Goal: Download file/media

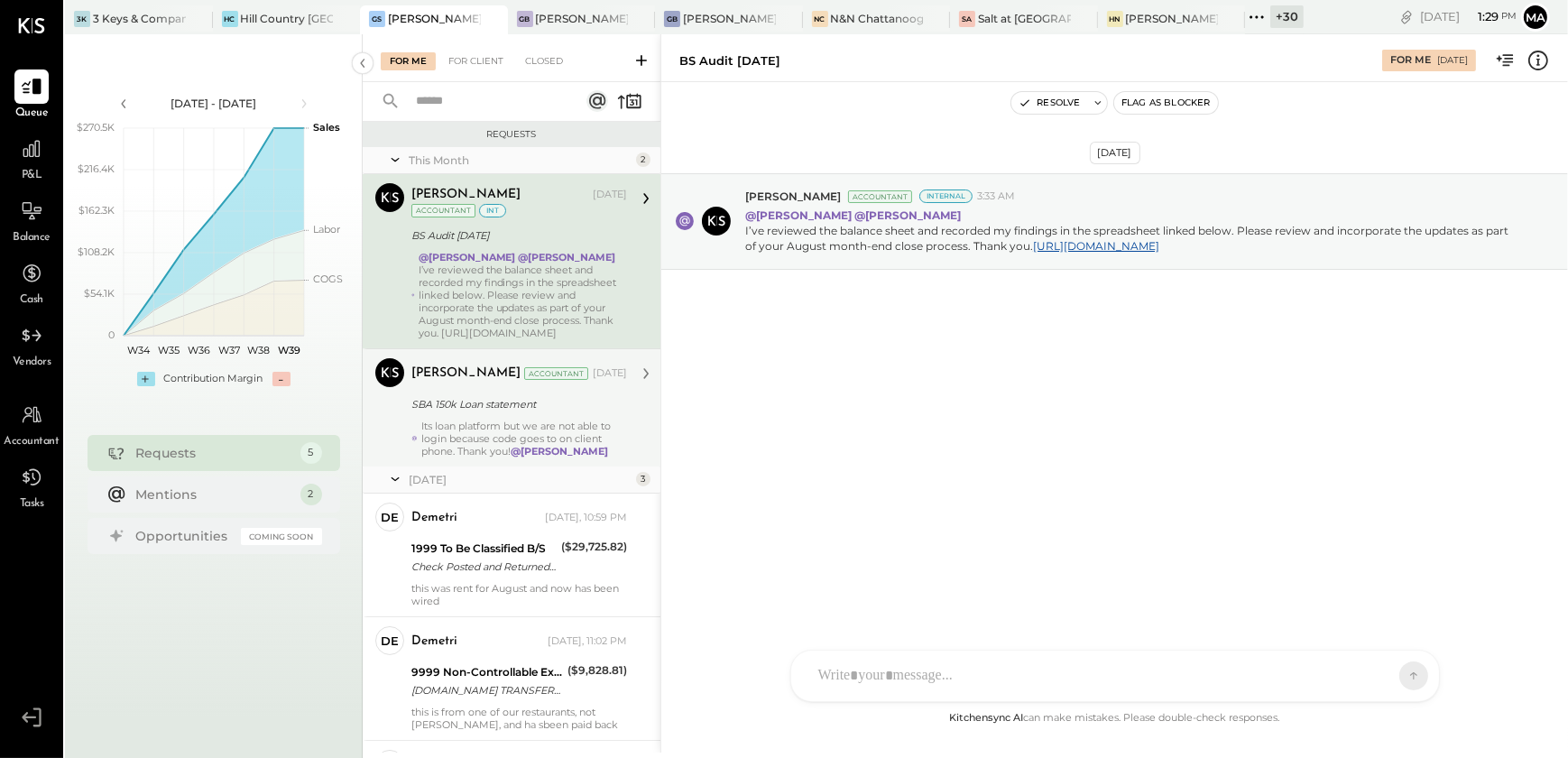
click at [527, 414] on div "SBA 150k Loan statement" at bounding box center [516, 404] width 210 height 22
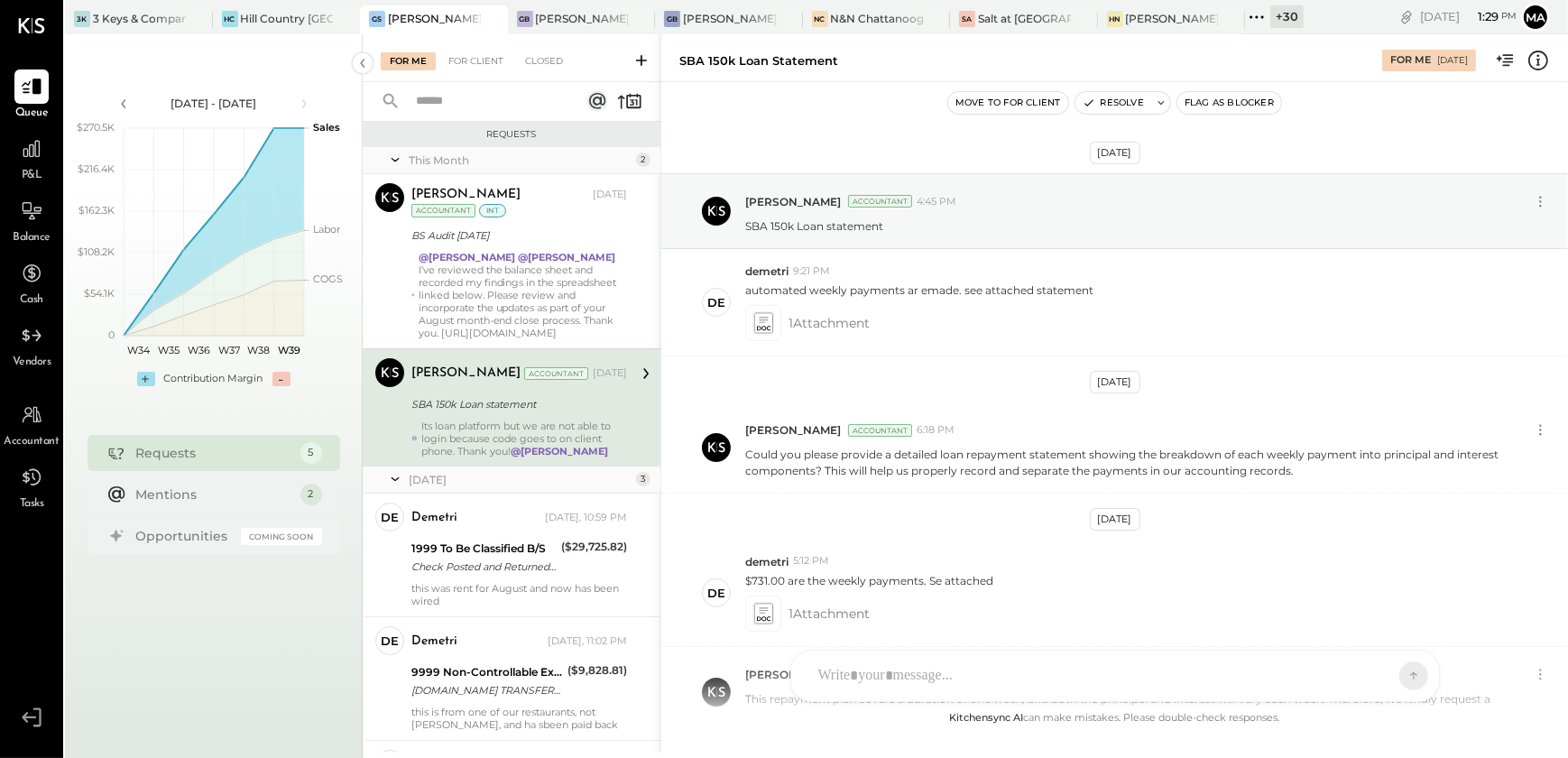
scroll to position [1282, 0]
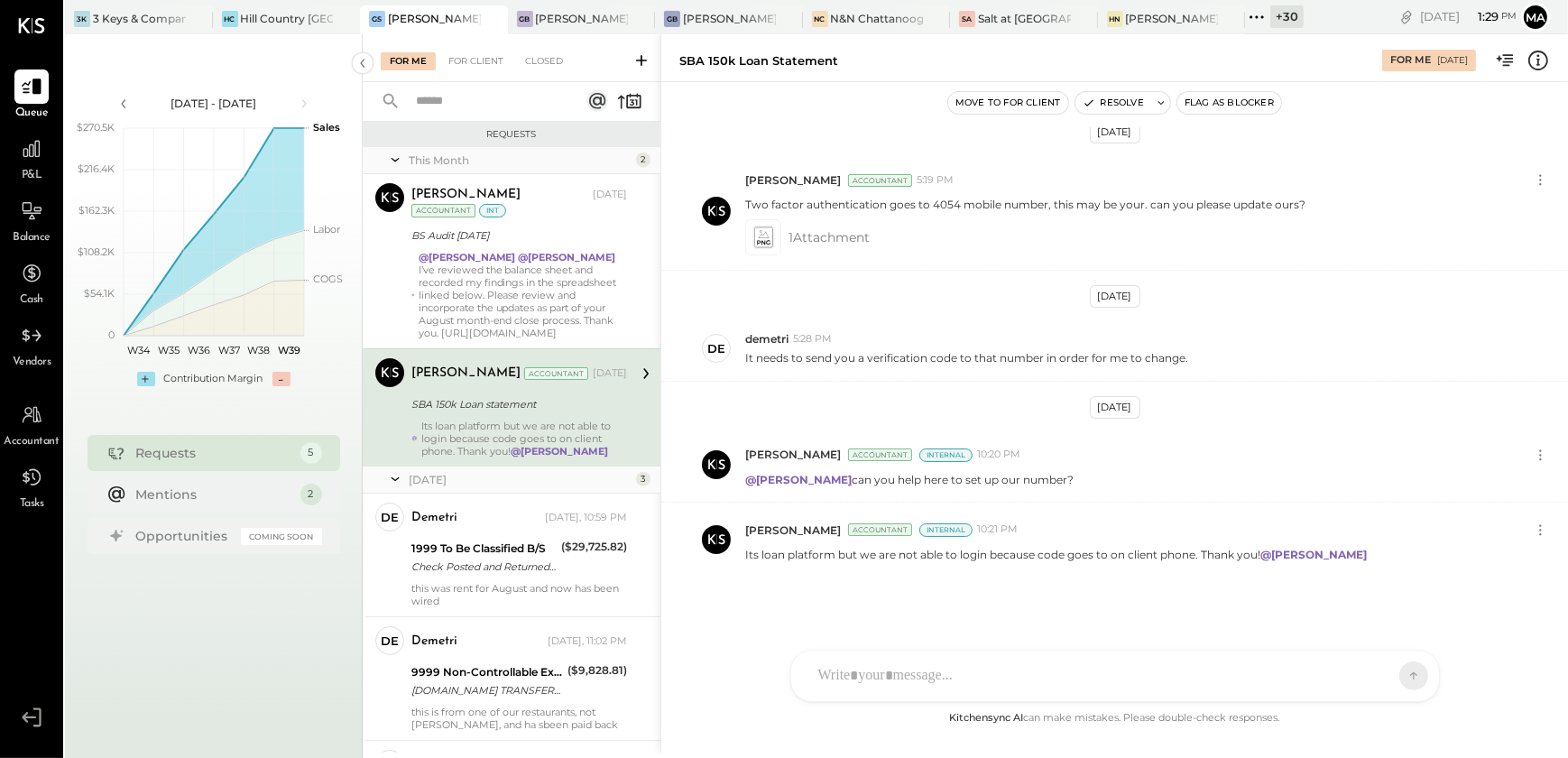
click at [900, 695] on div "D demetri S steve MA Mohammadsalkin Ansari K kayla S stefanos MG Margi Gandhi A…" at bounding box center [1115, 676] width 650 height 53
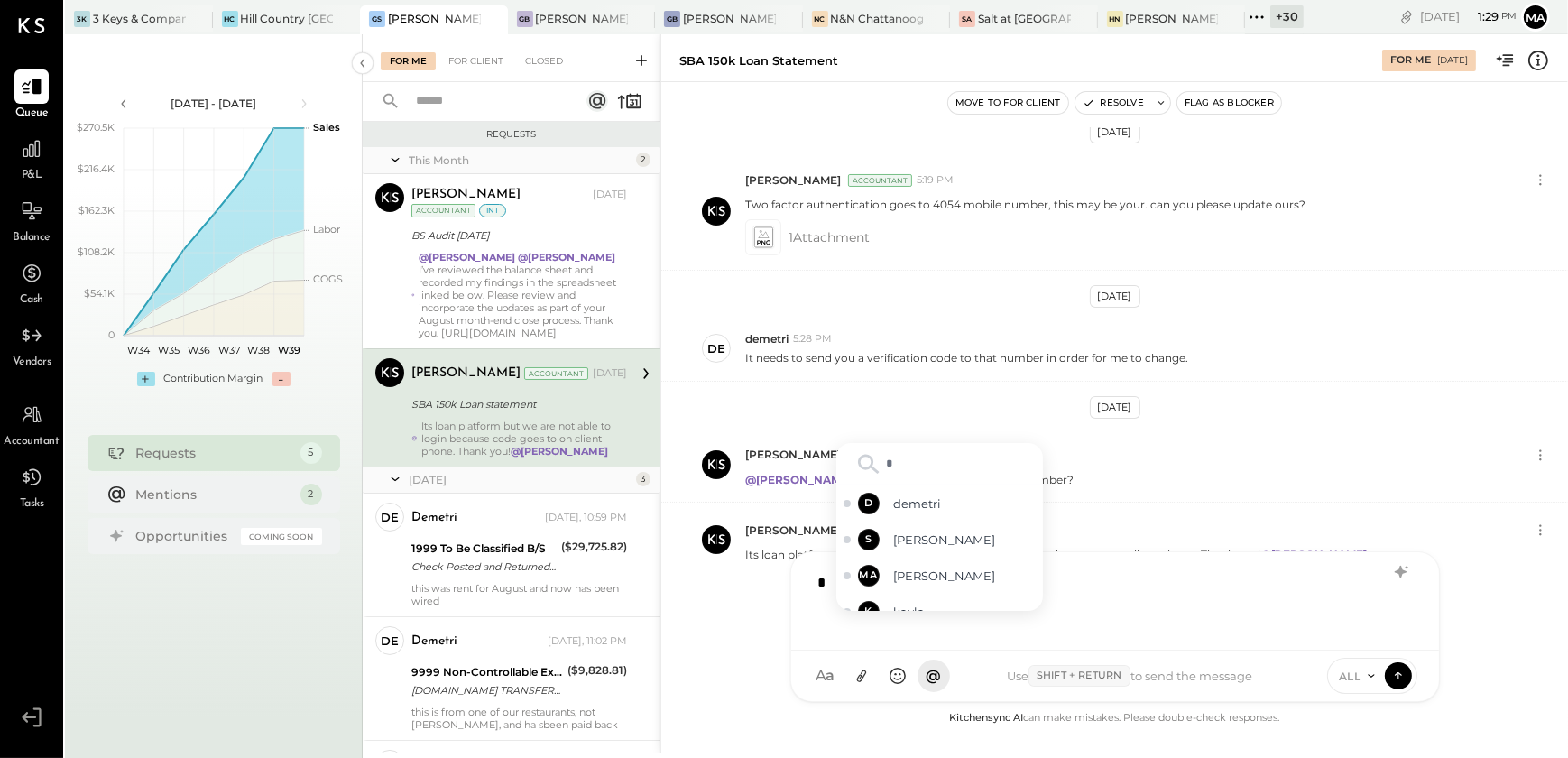
type input "**"
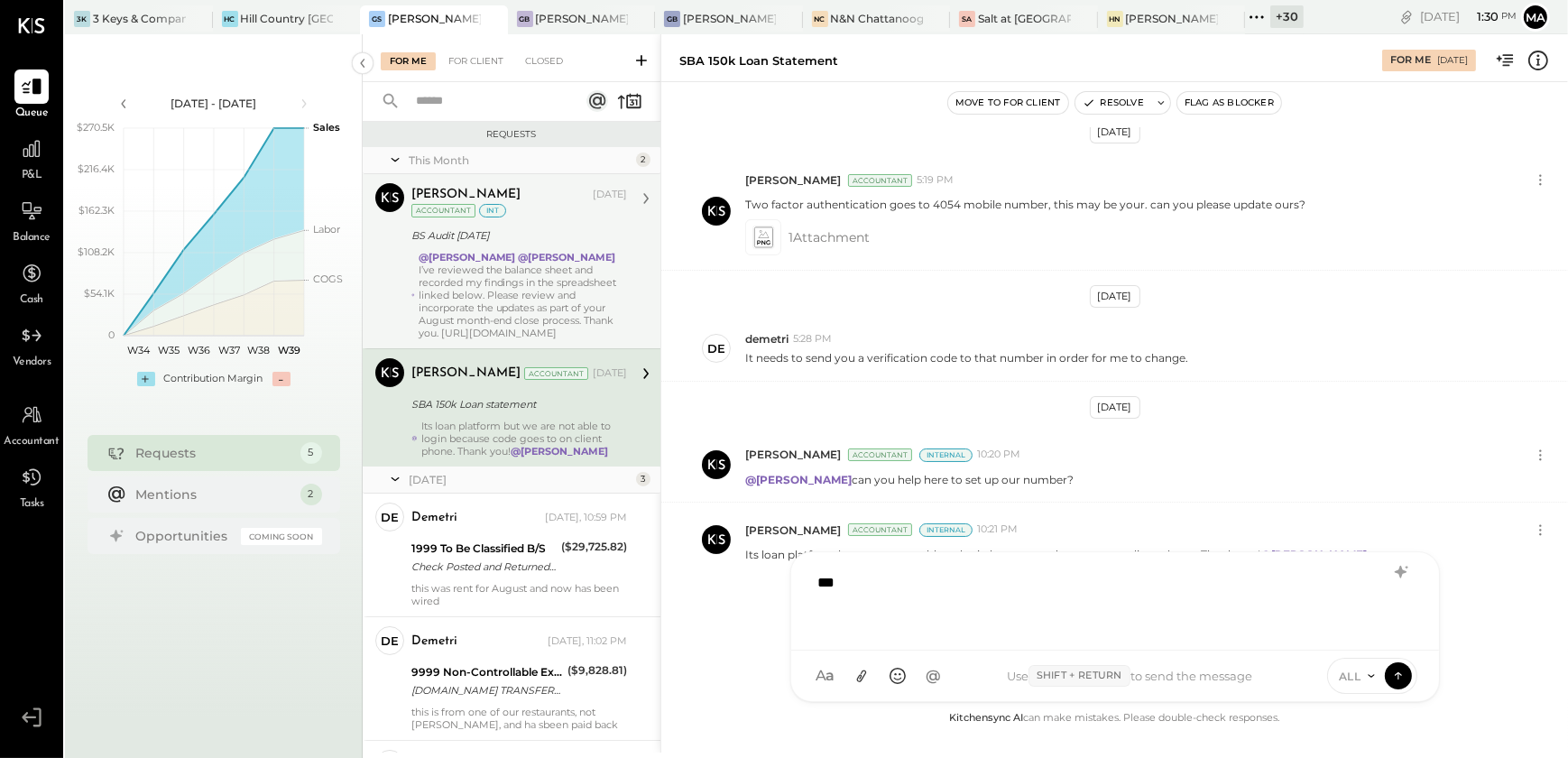
click at [539, 274] on div "I’ve reviewed the balance sheet and recorded my findings in the spreadsheet lin…" at bounding box center [523, 302] width 208 height 76
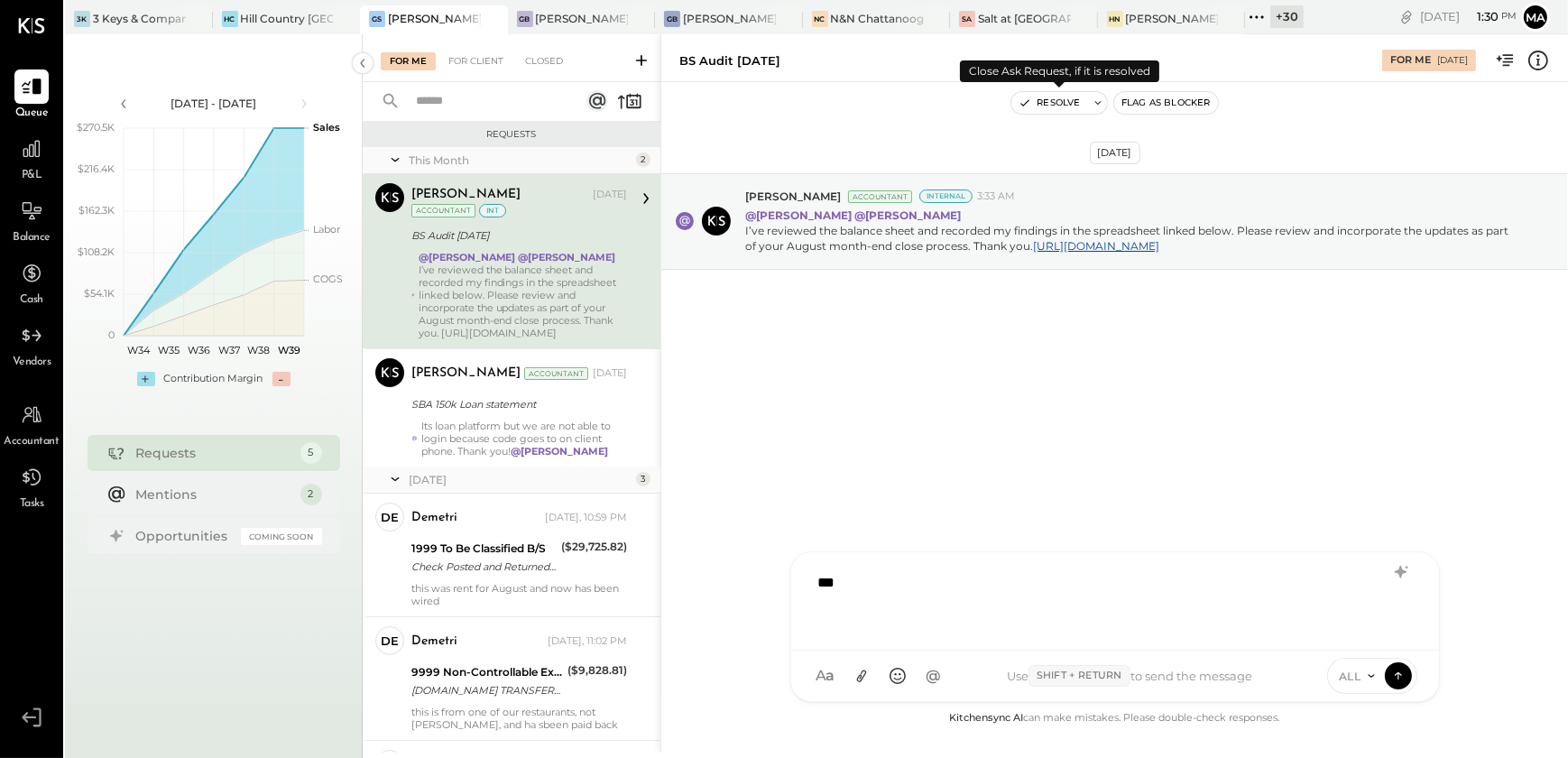
click at [1048, 101] on button "Resolve" at bounding box center [1049, 102] width 76 height 22
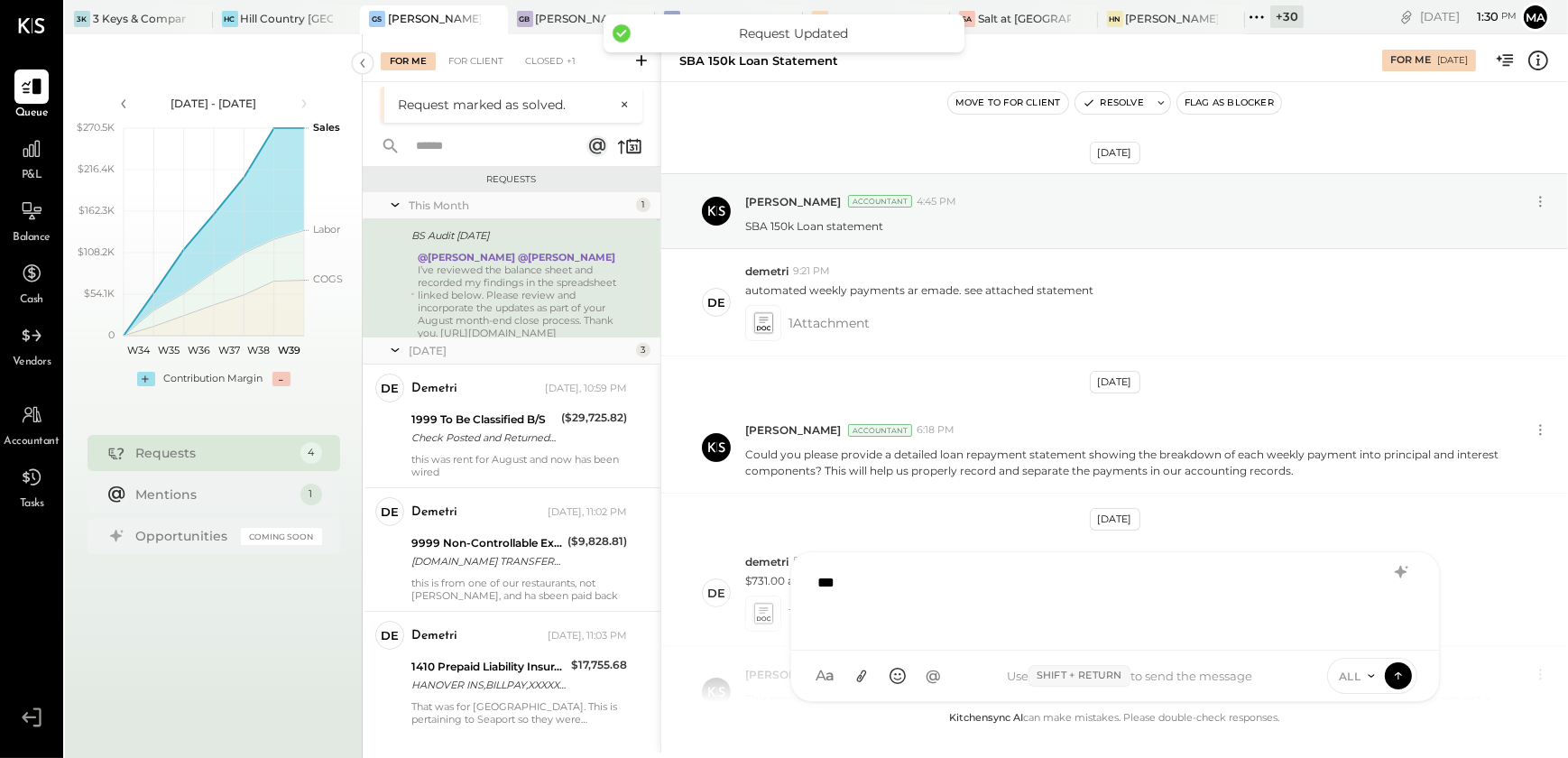
scroll to position [1282, 0]
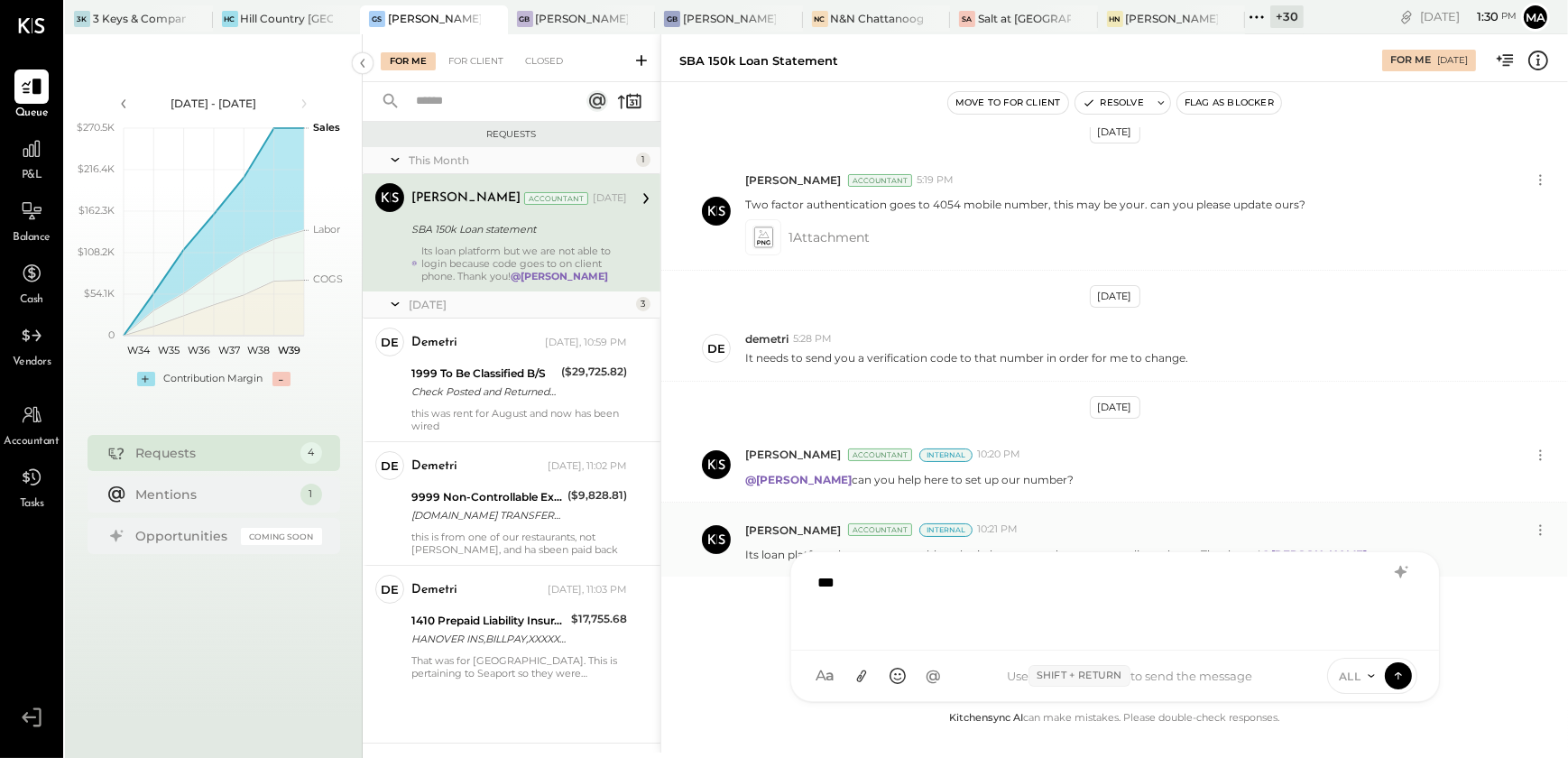
click at [751, 560] on div "Margi Gandhi Accountant Internal 10:21 PM Its loan platform but we are not able…" at bounding box center [1115, 539] width 907 height 74
click at [546, 18] on div "[PERSON_NAME] Back Bay" at bounding box center [582, 19] width 93 height 15
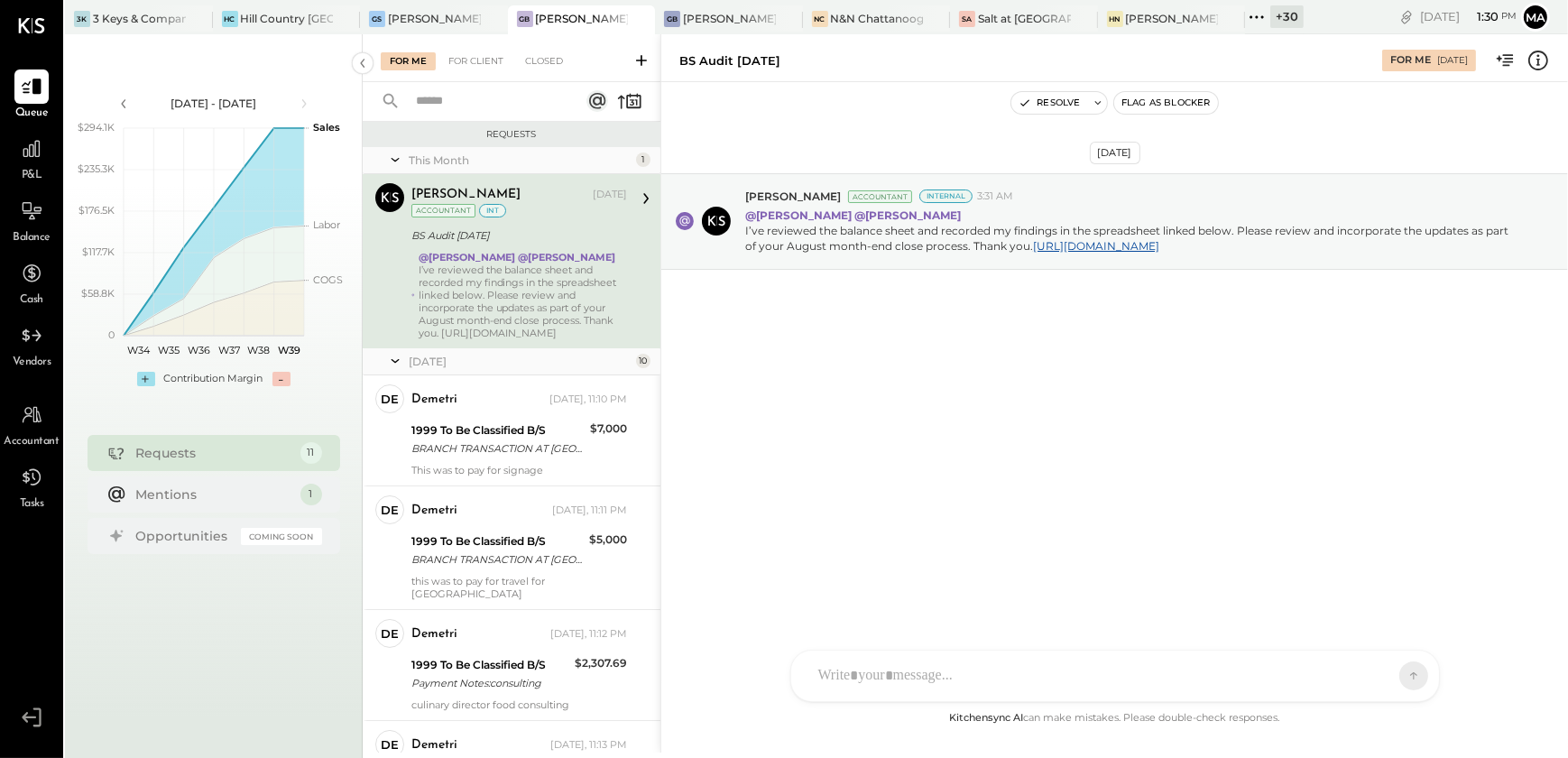
click at [563, 316] on div "I’ve reviewed the balance sheet and recorded my findings in the spreadsheet lin…" at bounding box center [523, 302] width 208 height 76
click at [1061, 107] on button "Resolve" at bounding box center [1049, 102] width 76 height 22
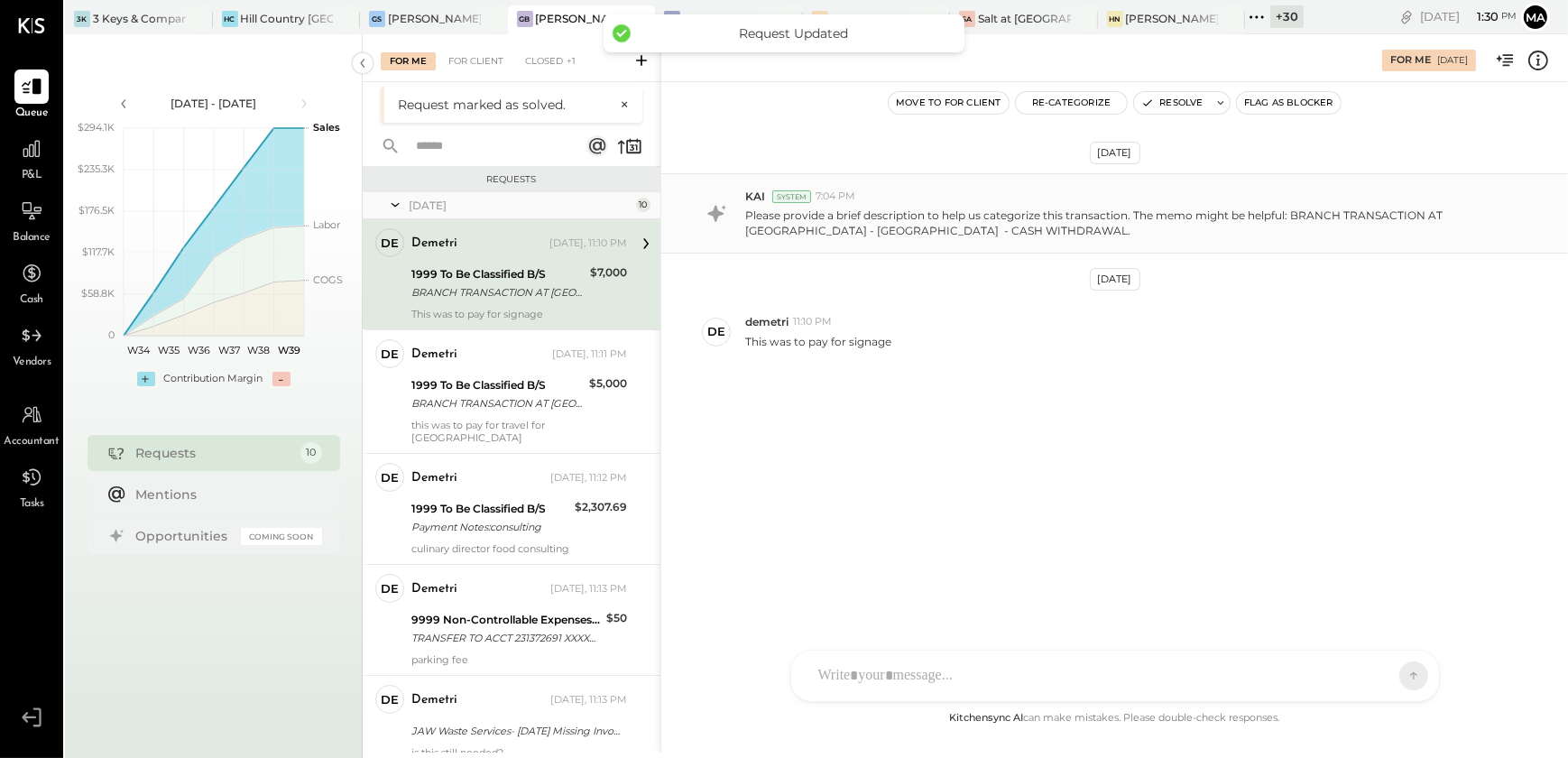
click at [826, 437] on div "Sep 1st, 2025 KAI System 7:04 PM Please provide a brief description to help us …" at bounding box center [1115, 314] width 907 height 372
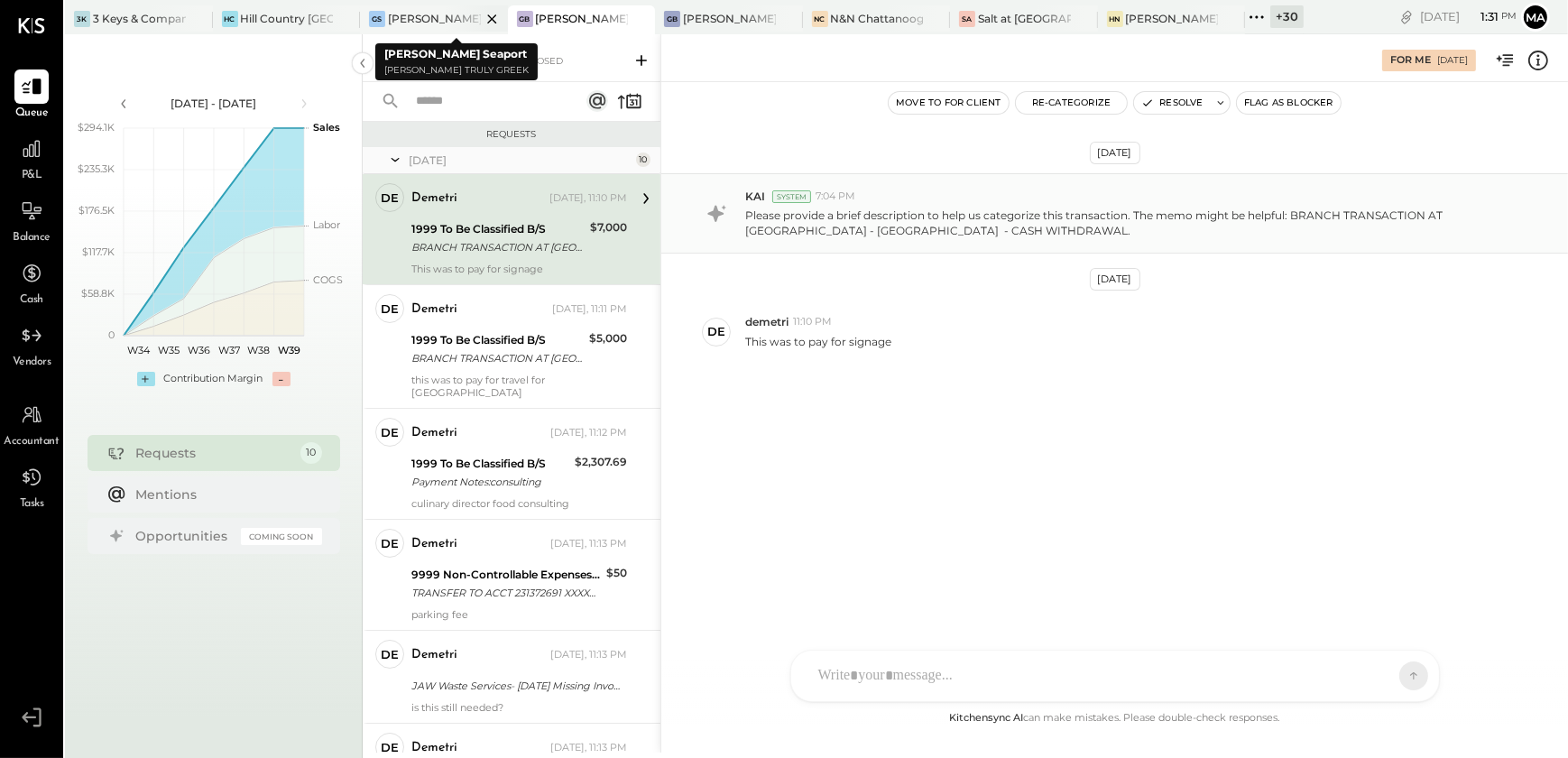
click at [451, 20] on div at bounding box center [476, 19] width 63 height 26
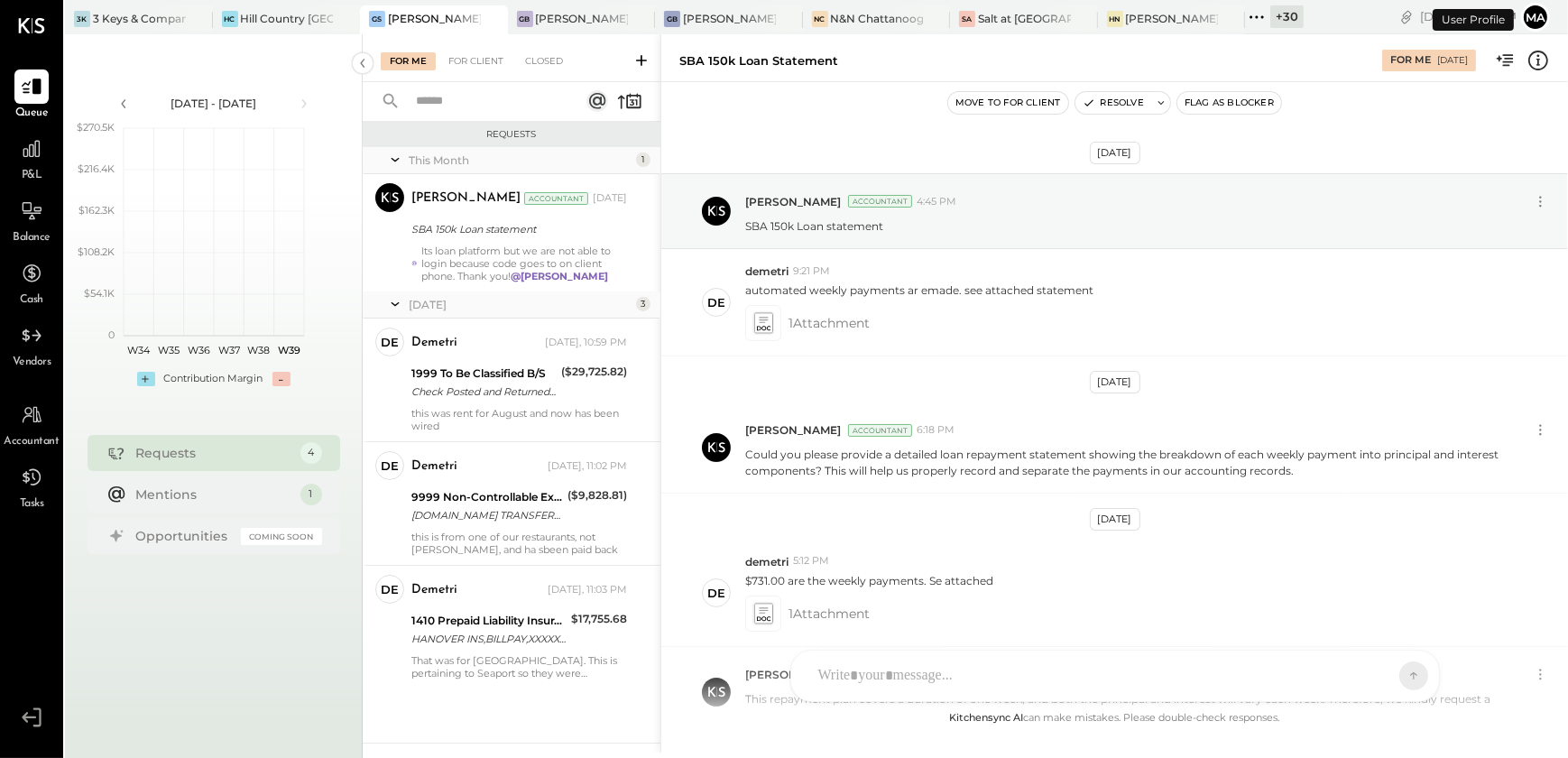
scroll to position [1282, 0]
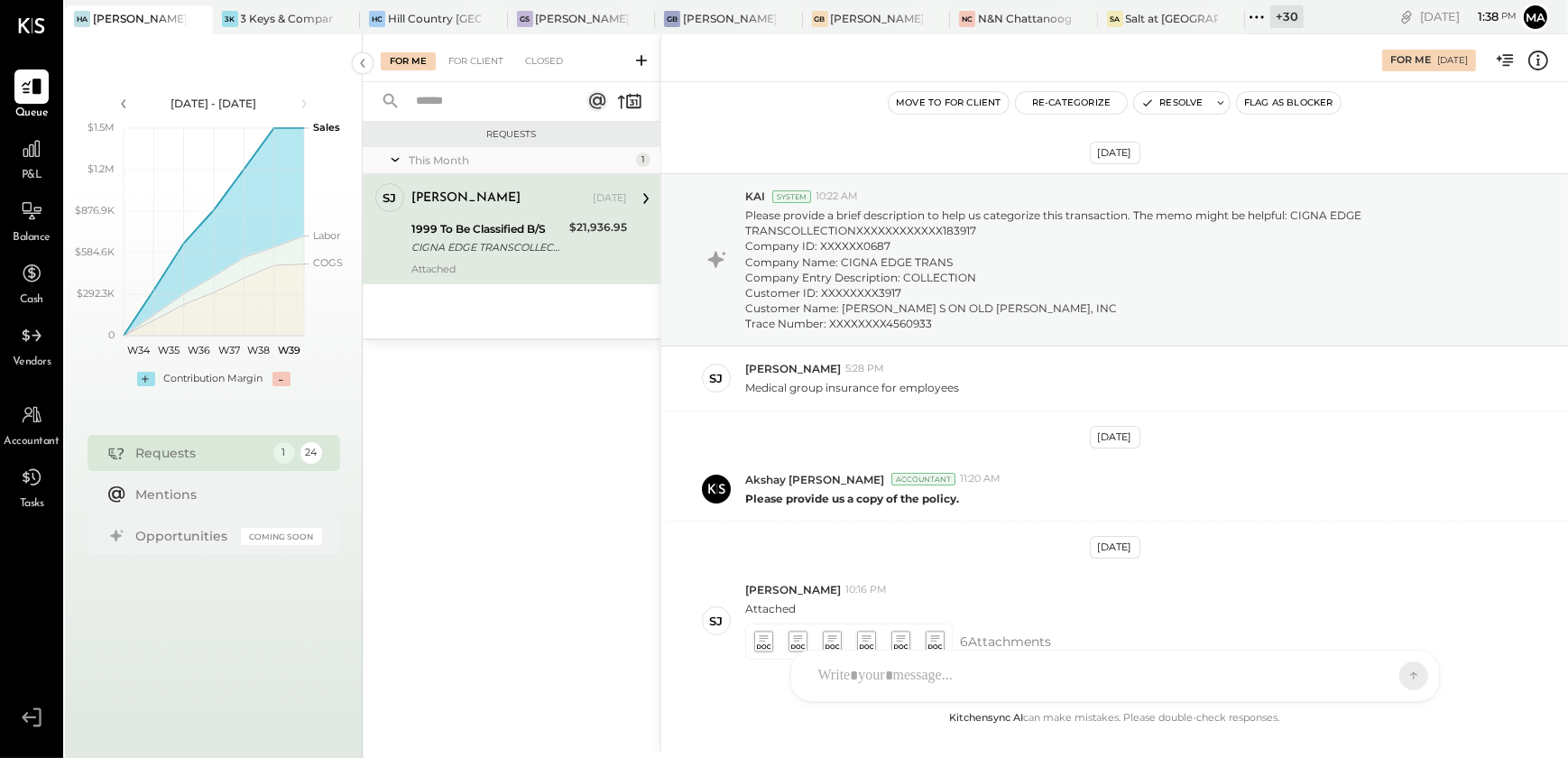
scroll to position [101, 0]
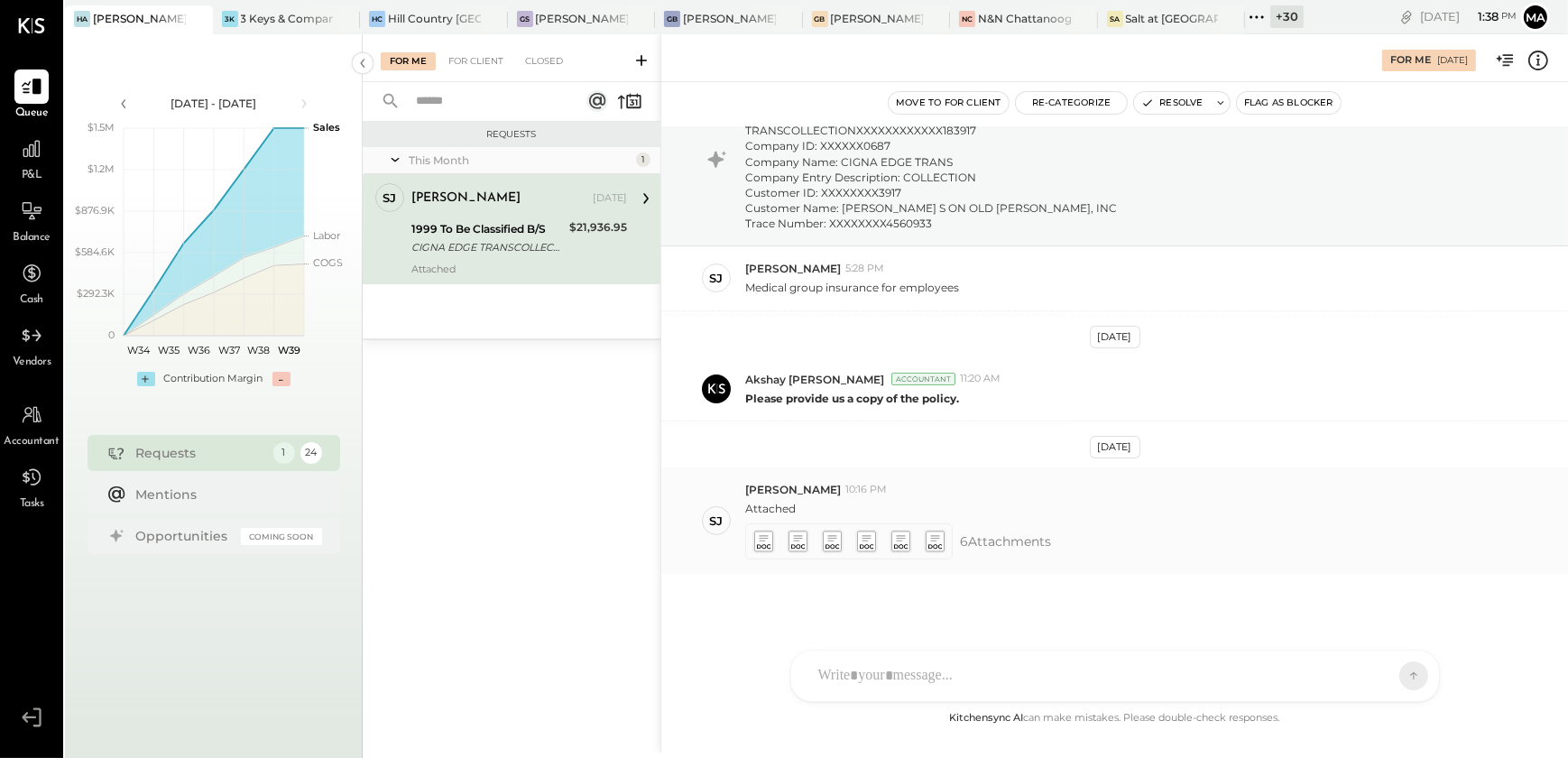
click at [765, 542] on icon at bounding box center [762, 542] width 19 height 21
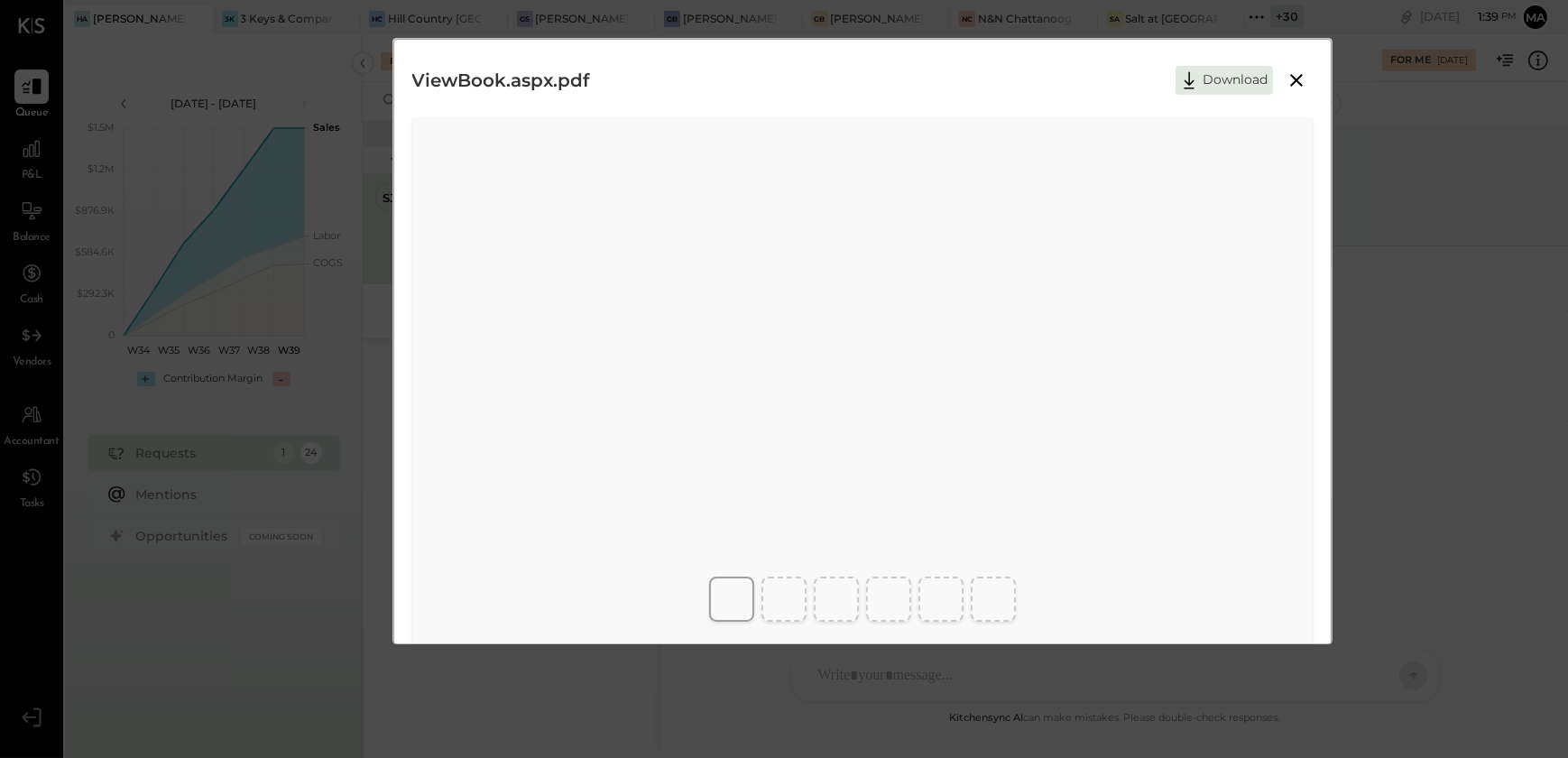
click at [1296, 65] on div "ViewBook.aspx.pdf Download" at bounding box center [863, 81] width 901 height 45
click at [1294, 81] on icon at bounding box center [1296, 80] width 12 height 12
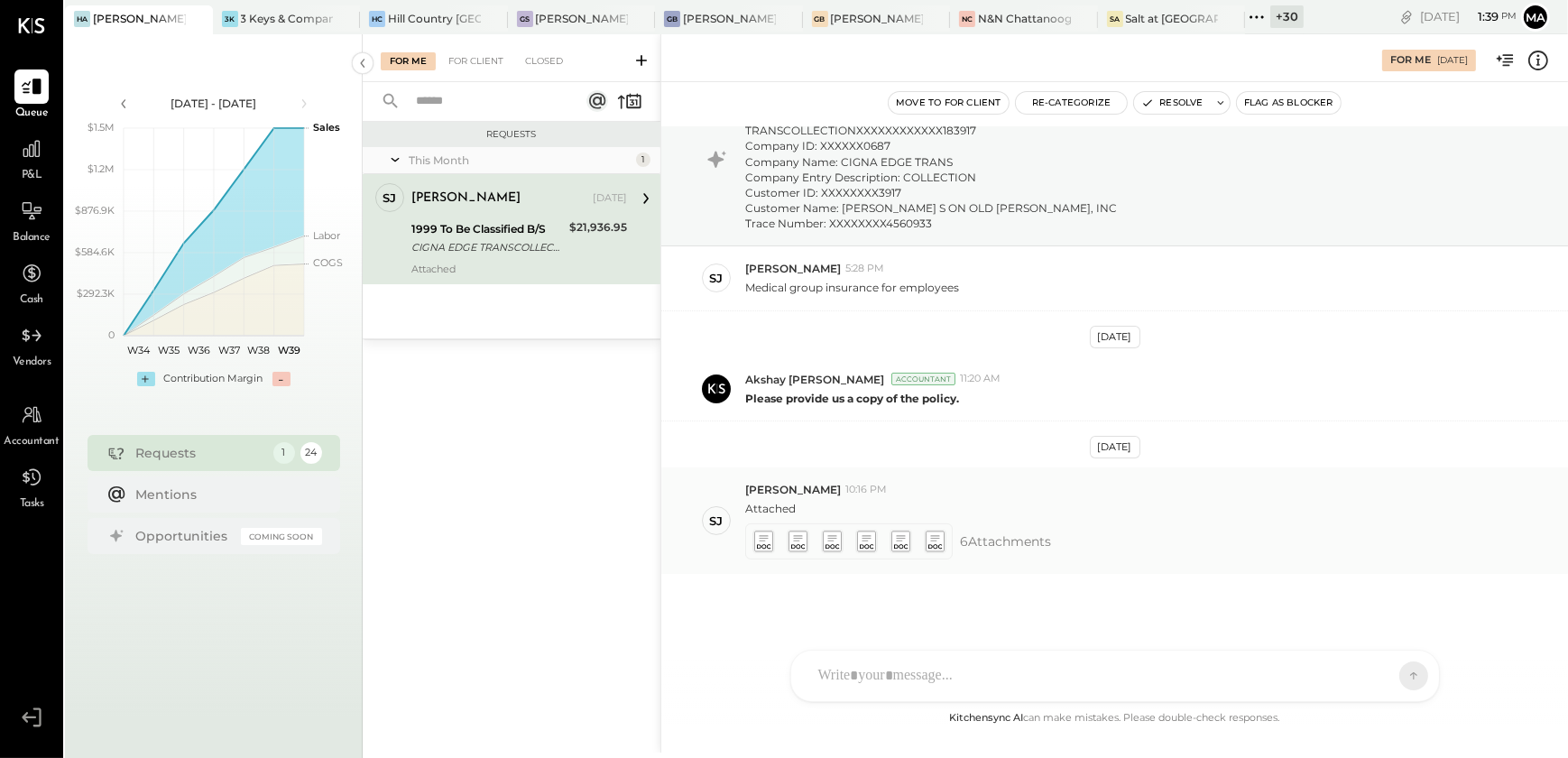
click at [762, 540] on icon at bounding box center [762, 542] width 19 height 21
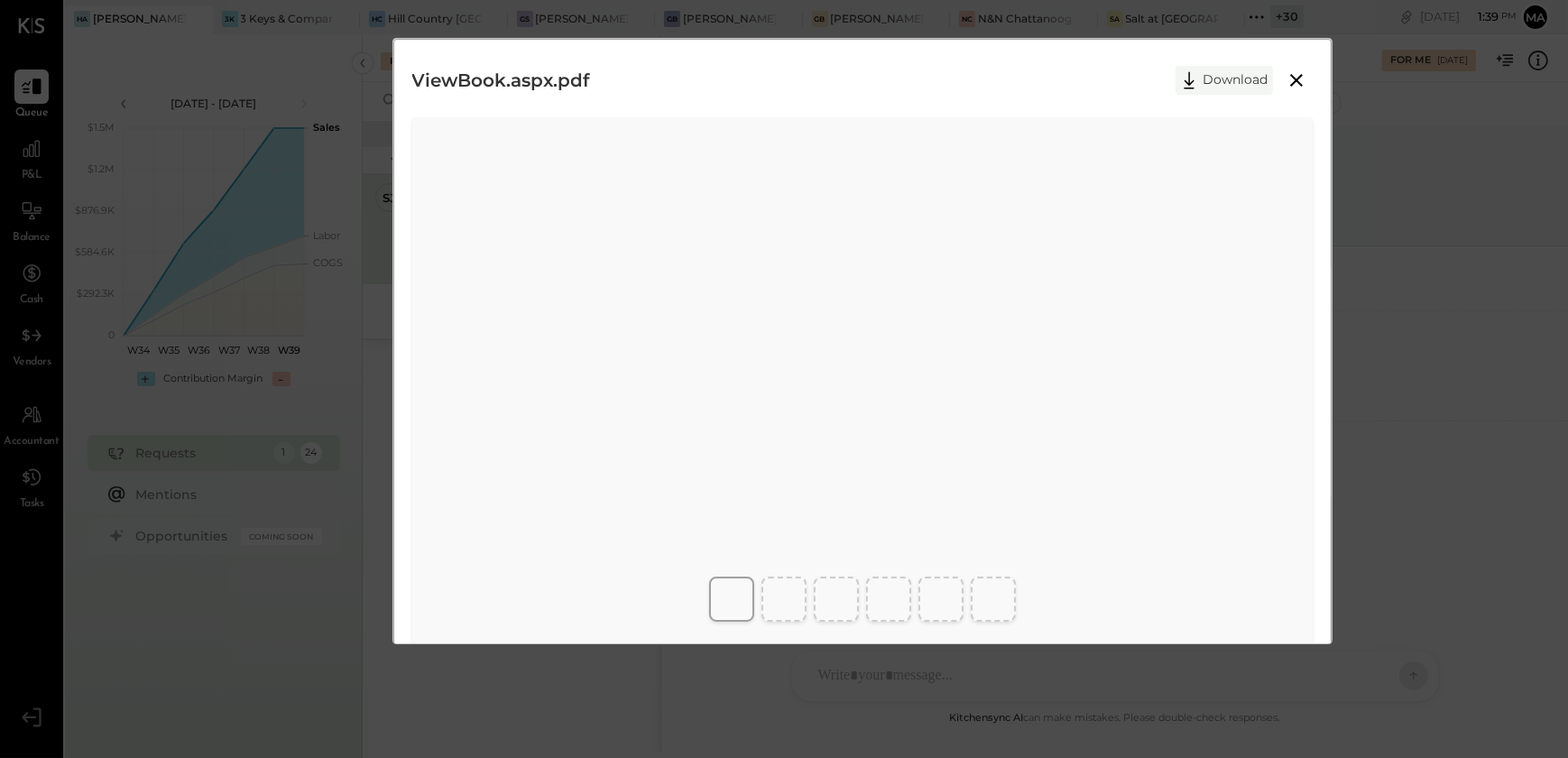
click at [1205, 75] on button "Download" at bounding box center [1224, 80] width 98 height 29
click at [1294, 84] on icon at bounding box center [1296, 80] width 22 height 22
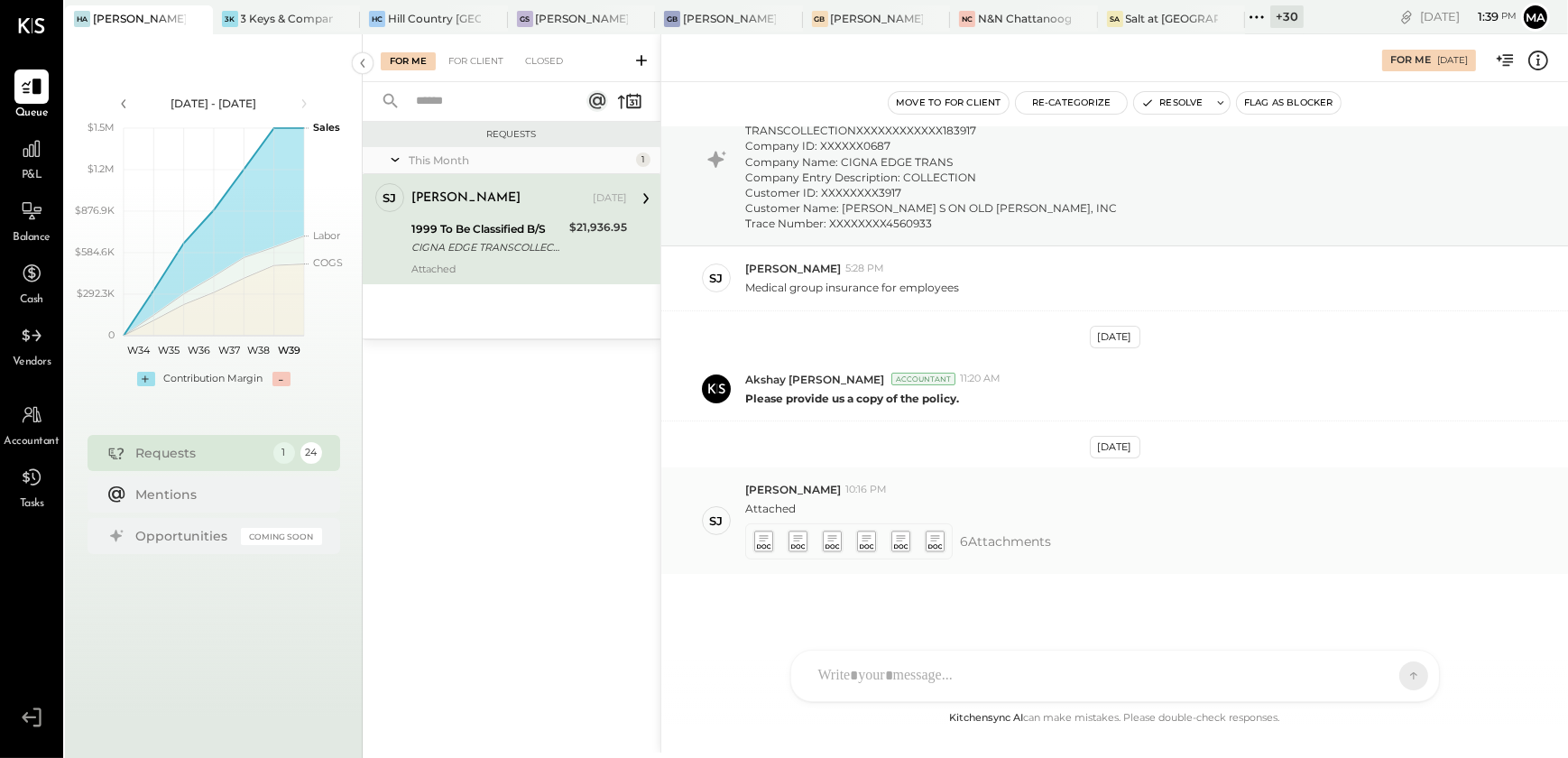
click at [787, 538] on icon at bounding box center [798, 541] width 23 height 25
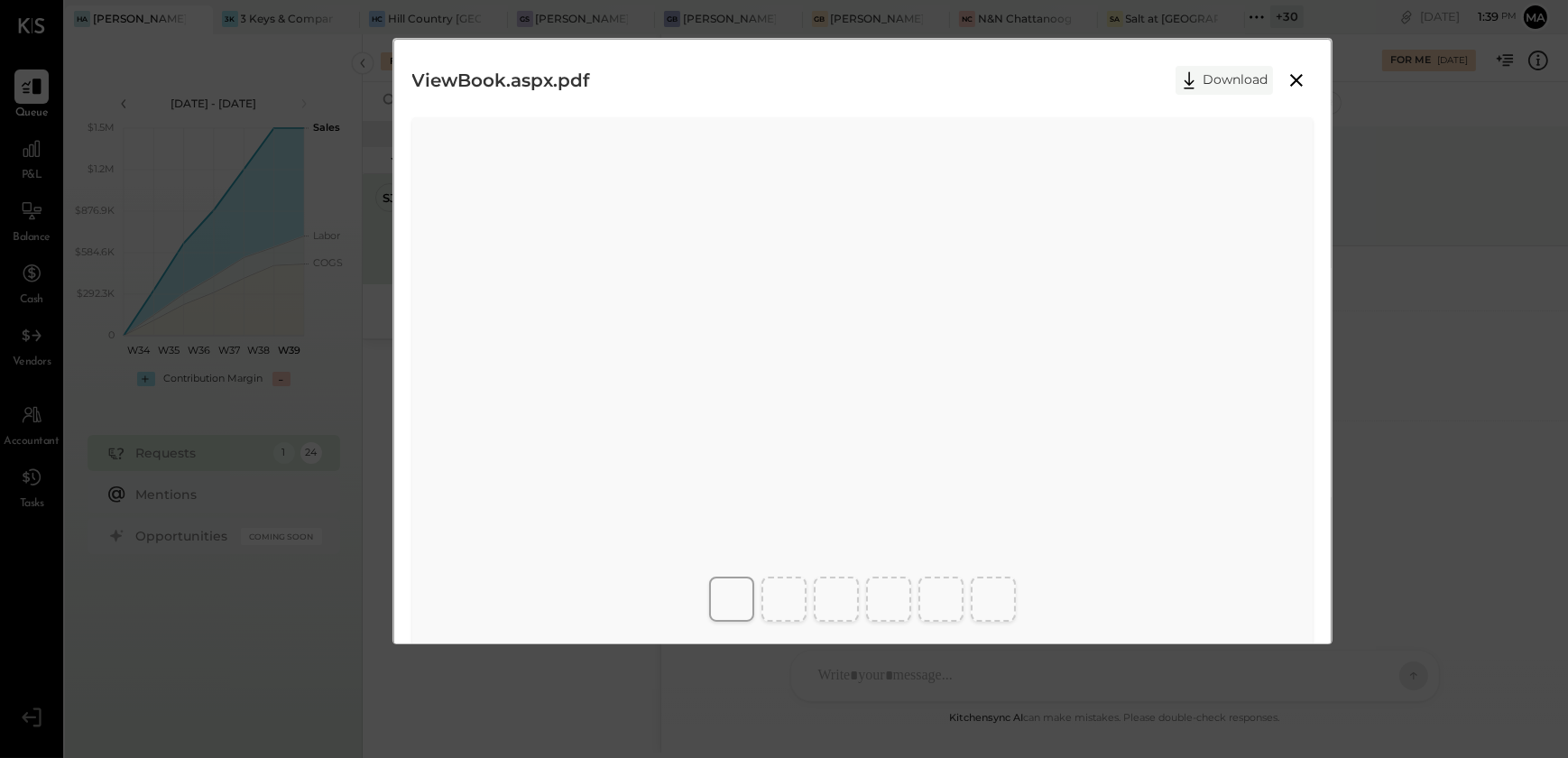
click at [1215, 79] on button "Download" at bounding box center [1224, 80] width 98 height 29
click at [869, 63] on div "ViewBook.aspx.pdf Download" at bounding box center [863, 81] width 901 height 45
click at [1292, 78] on icon at bounding box center [1296, 80] width 12 height 12
